Goal: Task Accomplishment & Management: Manage account settings

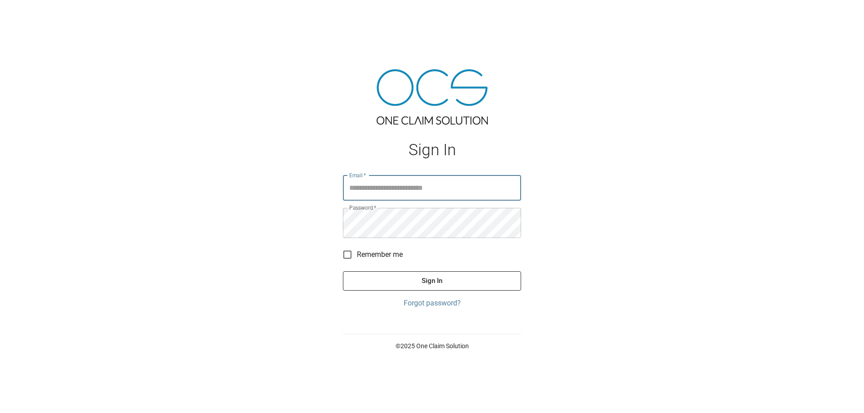
type input "**********"
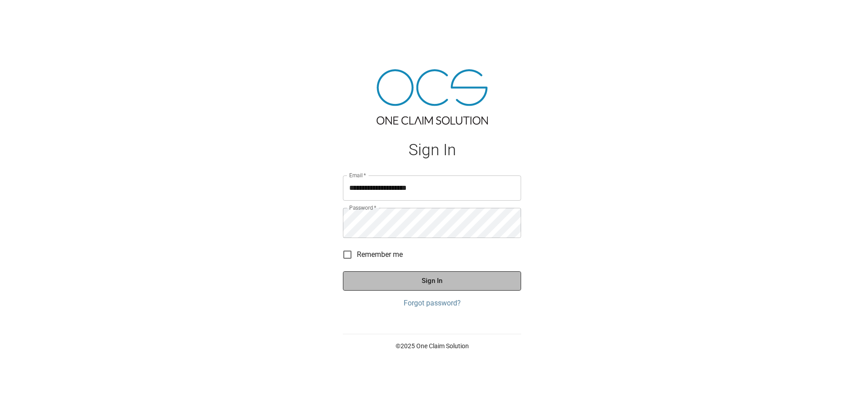
click at [446, 290] on button "Sign In" at bounding box center [432, 280] width 178 height 19
